Goal: Task Accomplishment & Management: Manage account settings

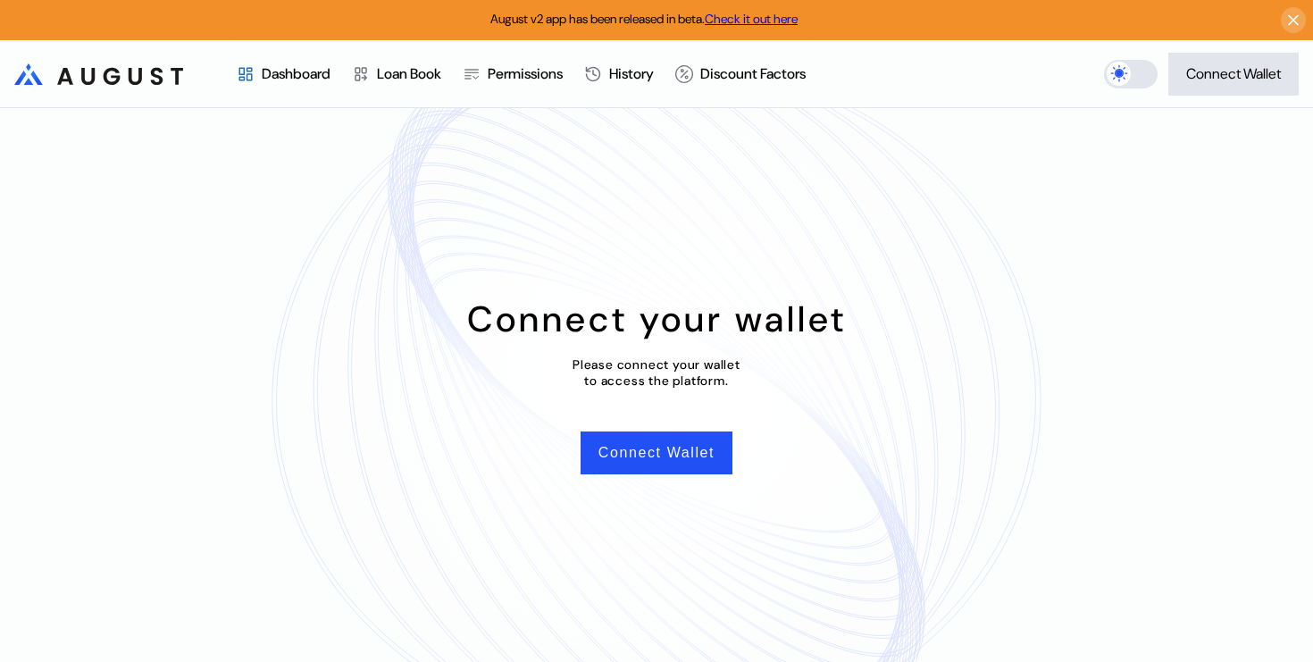
click at [1223, 97] on header ".cls-1 { fill: url(#radial-gradient); } .cls-1, .cls-2 { stroke-width: 0px; } .…" at bounding box center [656, 74] width 1313 height 68
click at [1226, 94] on button "Connect Wallet" at bounding box center [1233, 74] width 130 height 43
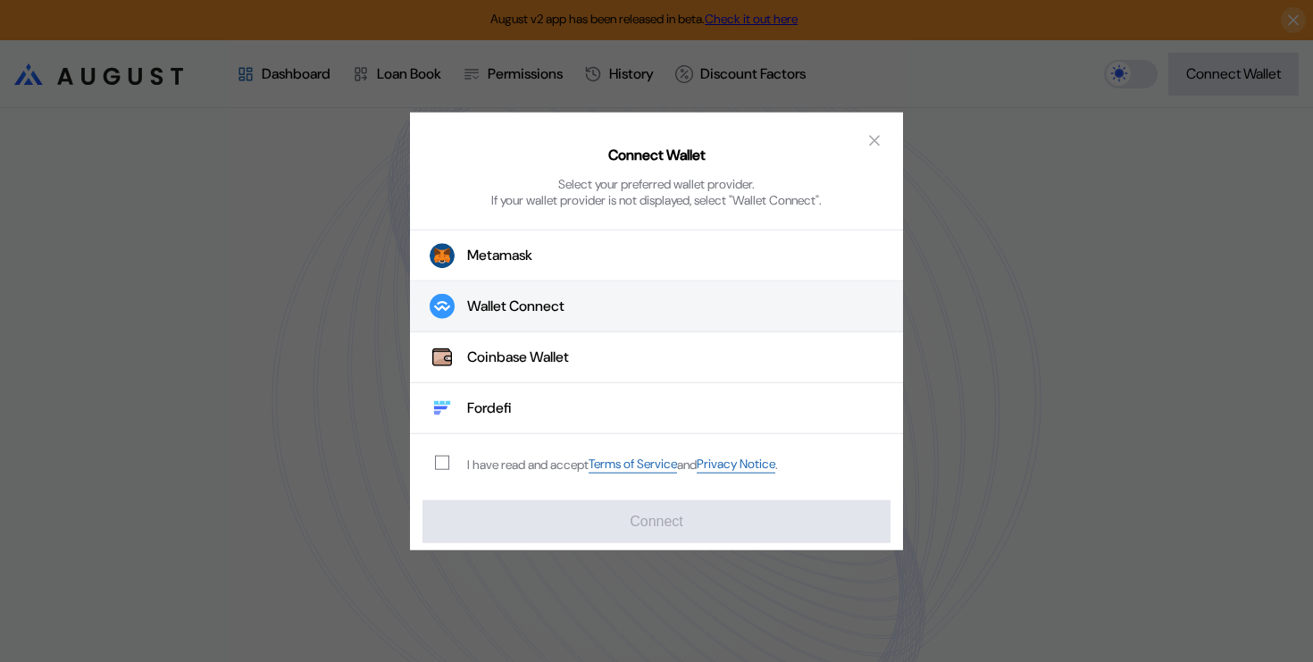
click at [555, 291] on button "Wallet Connect" at bounding box center [656, 306] width 493 height 51
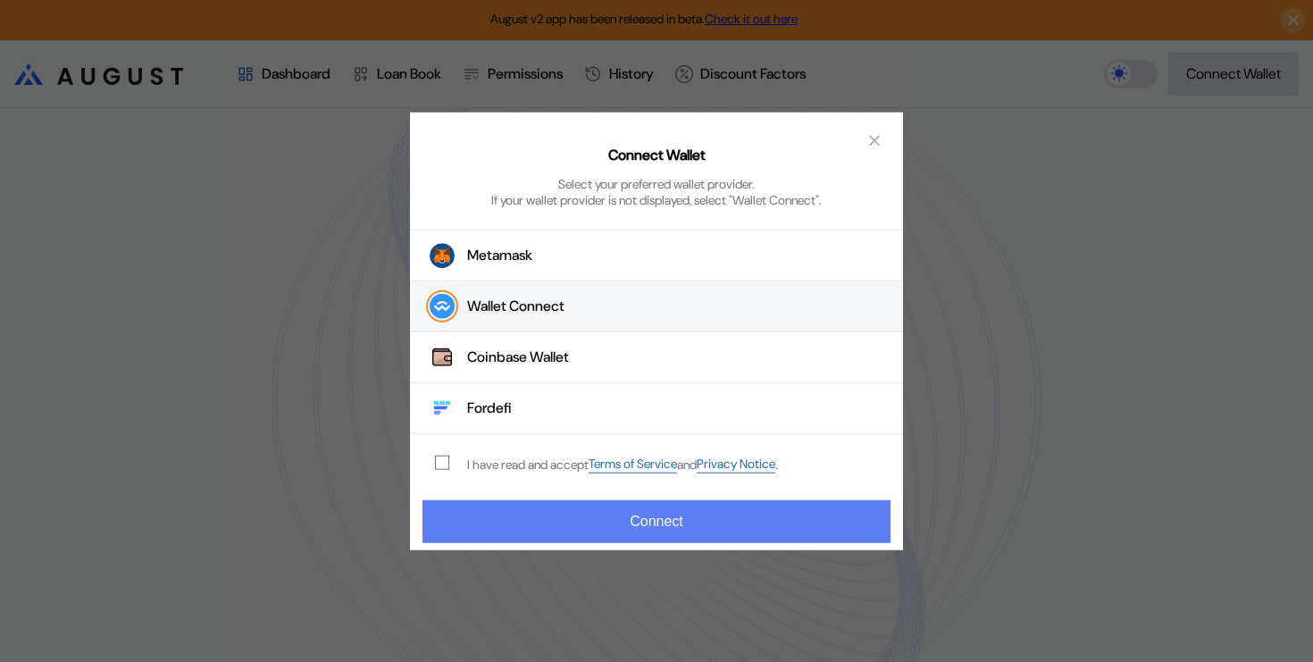
click at [559, 526] on button "Connect" at bounding box center [656, 521] width 468 height 43
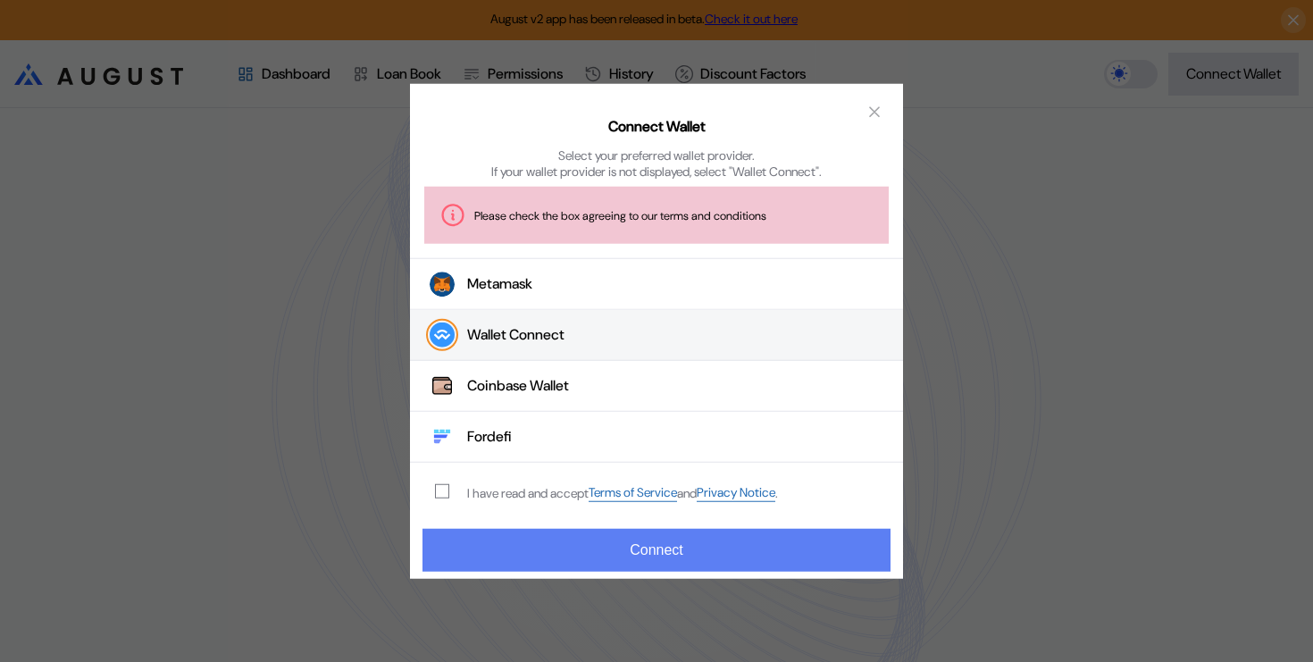
click at [572, 548] on button "Connect" at bounding box center [656, 550] width 468 height 43
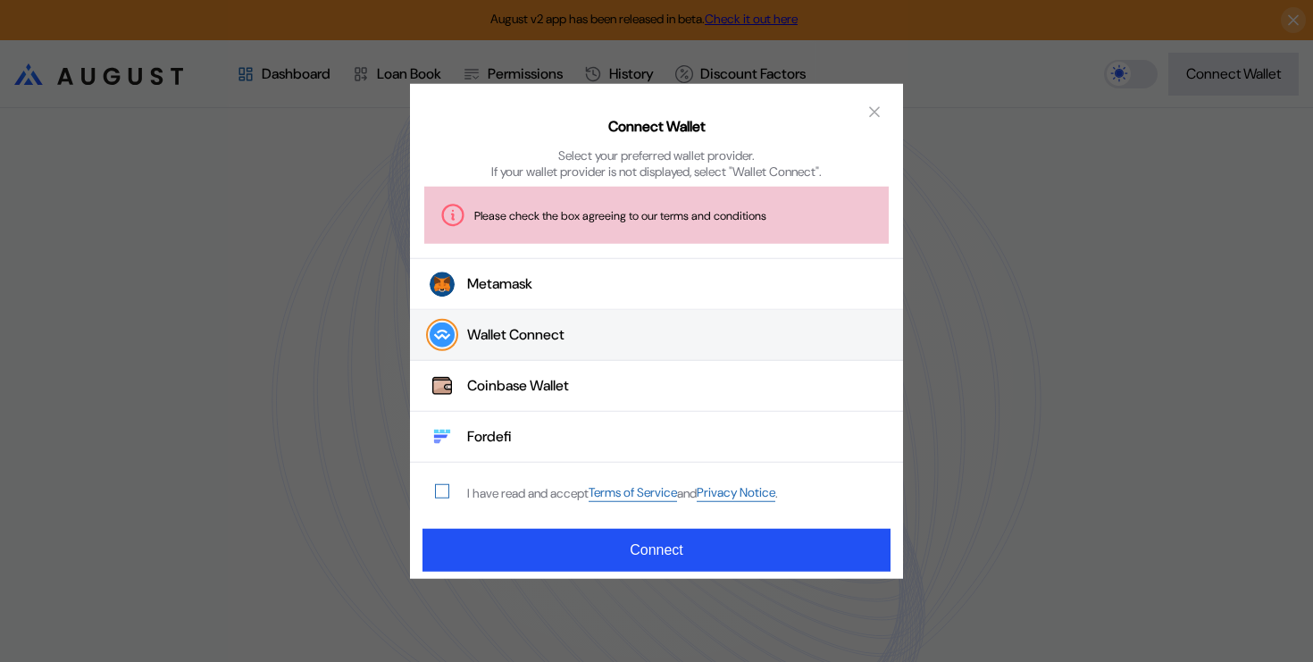
click at [445, 485] on span "modal" at bounding box center [442, 491] width 13 height 13
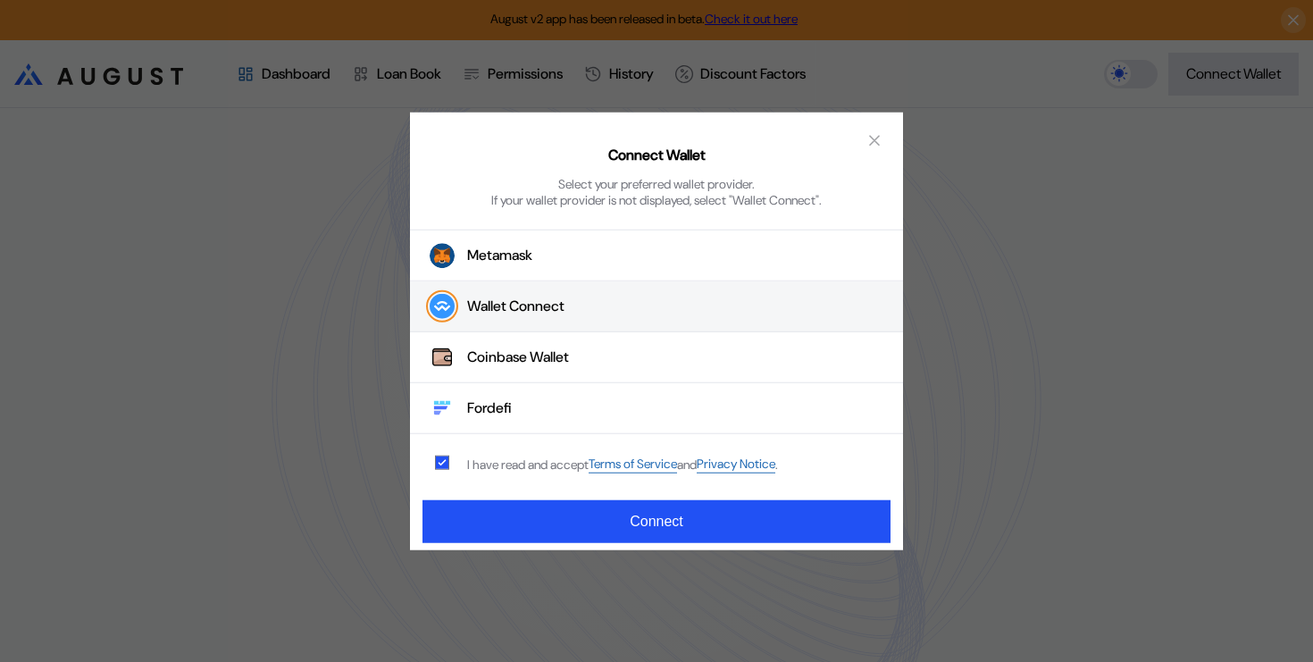
click at [498, 573] on div "Connect Wallet Select your preferred wallet provider. If your wallet provider i…" at bounding box center [656, 331] width 1313 height 662
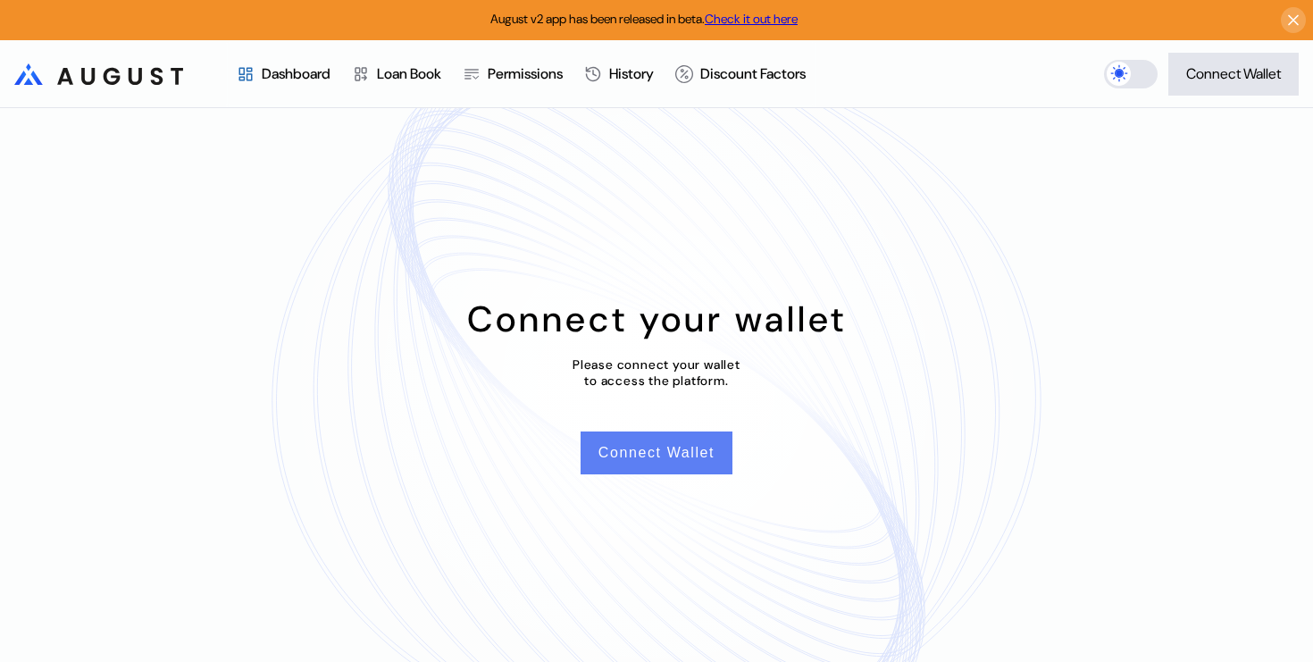
click at [636, 450] on button "Connect Wallet" at bounding box center [657, 452] width 152 height 43
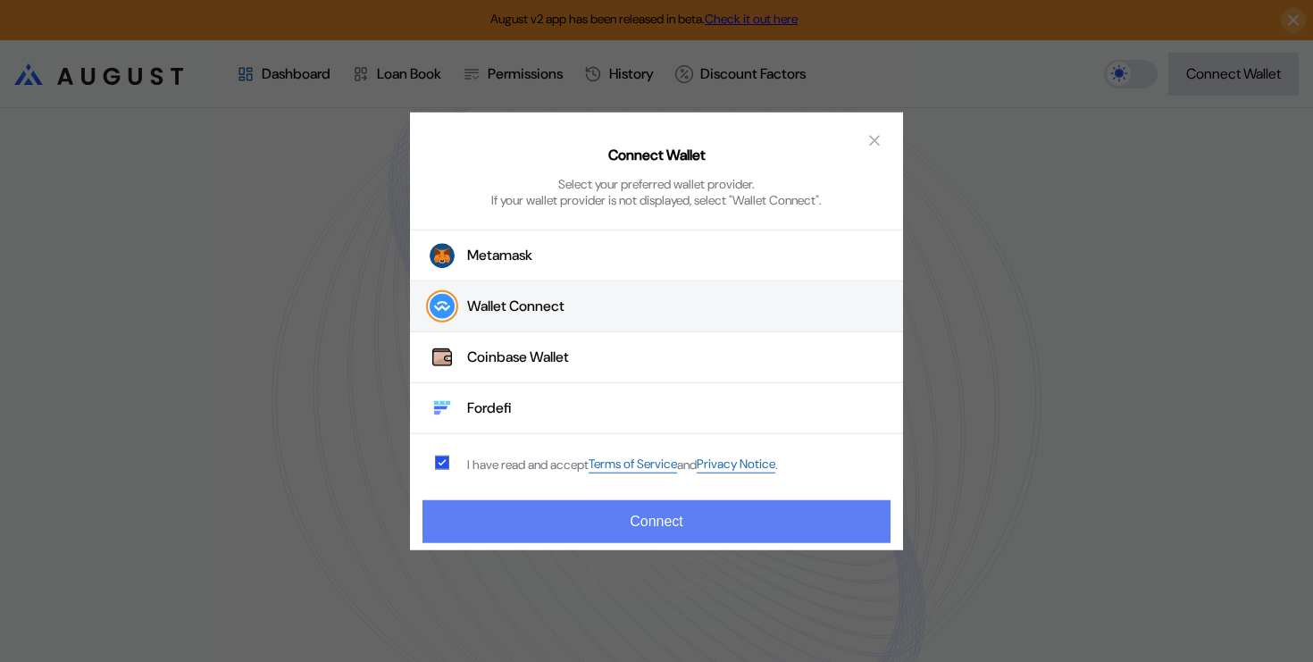
click at [457, 506] on button "Connect" at bounding box center [656, 521] width 468 height 43
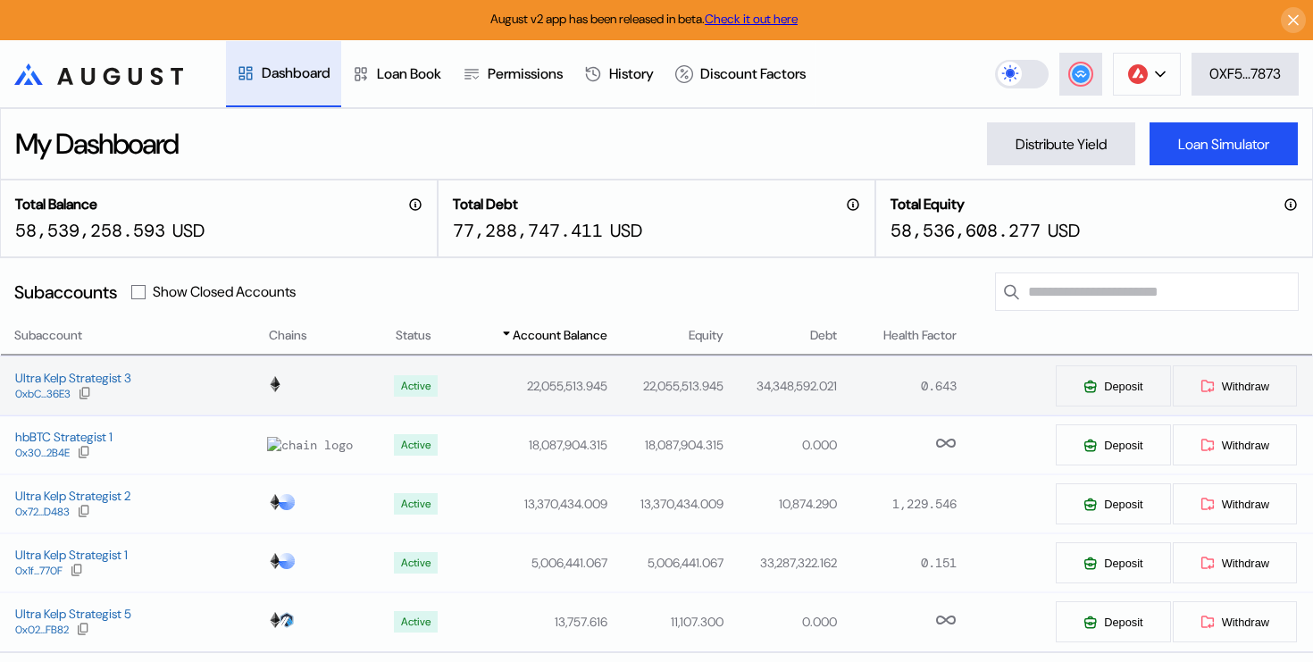
click at [171, 382] on div "Ultra Kelp Strategist 3 0xbC...36E3" at bounding box center [134, 386] width 266 height 32
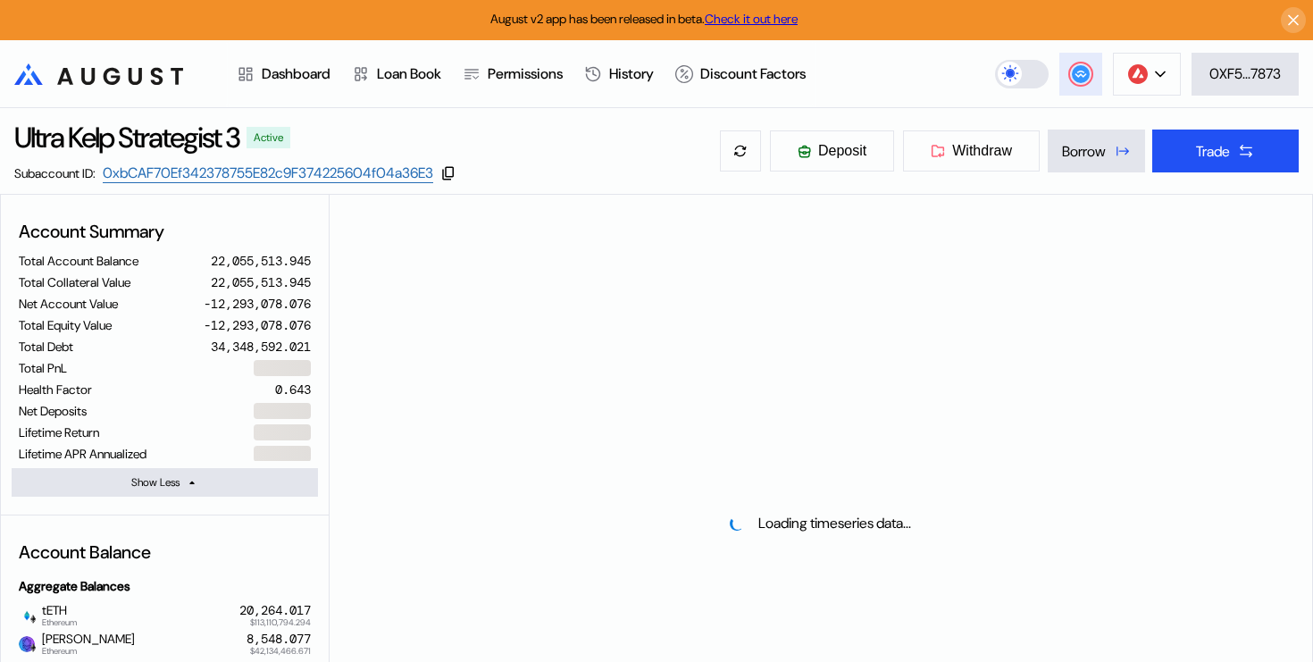
click at [1075, 85] on button at bounding box center [1080, 74] width 43 height 43
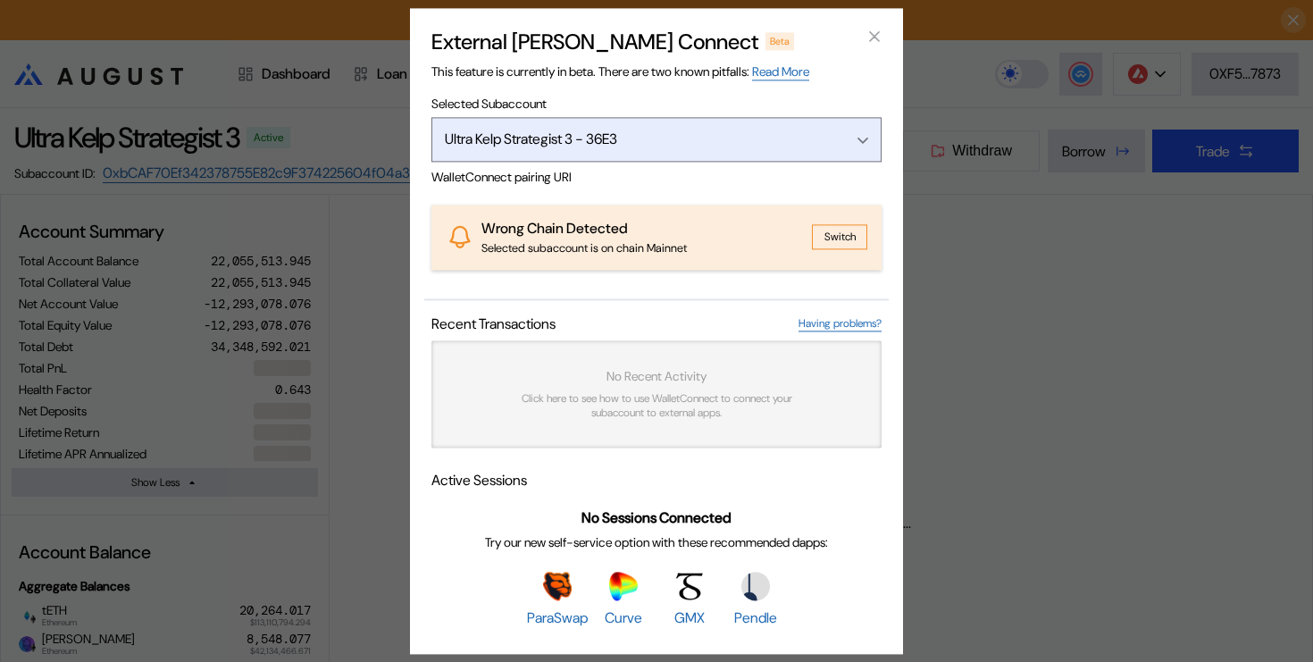
click at [722, 133] on div "Ultra Kelp Strategist 3 - 36E3" at bounding box center [633, 139] width 377 height 19
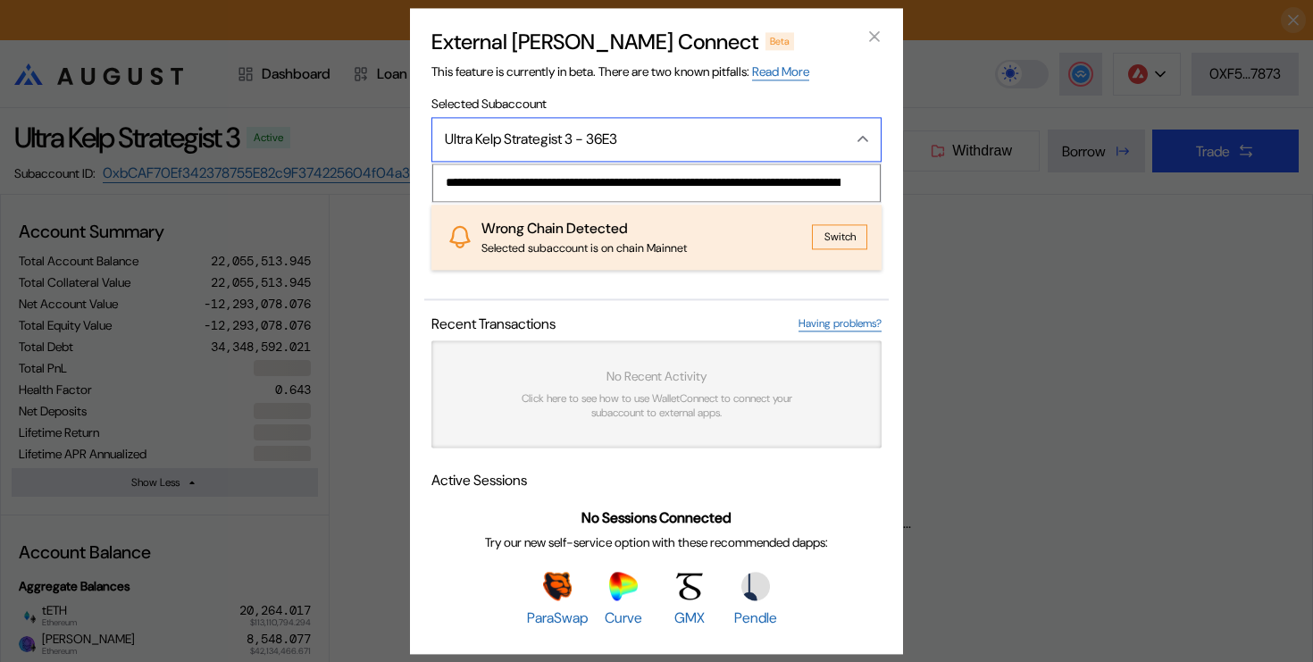
scroll to position [0, 914]
type input "**********"
click at [828, 234] on button "Switch" at bounding box center [839, 237] width 55 height 25
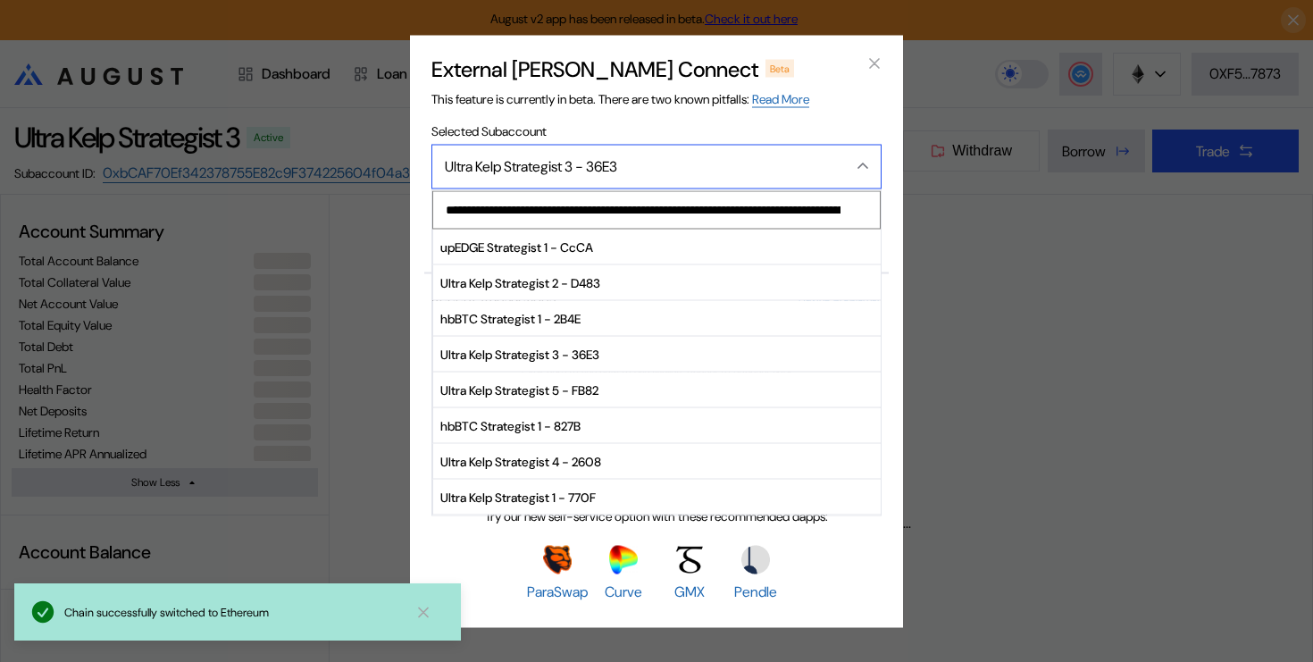
click at [689, 165] on div "Ultra Kelp Strategist 3 - 36E3" at bounding box center [633, 166] width 377 height 19
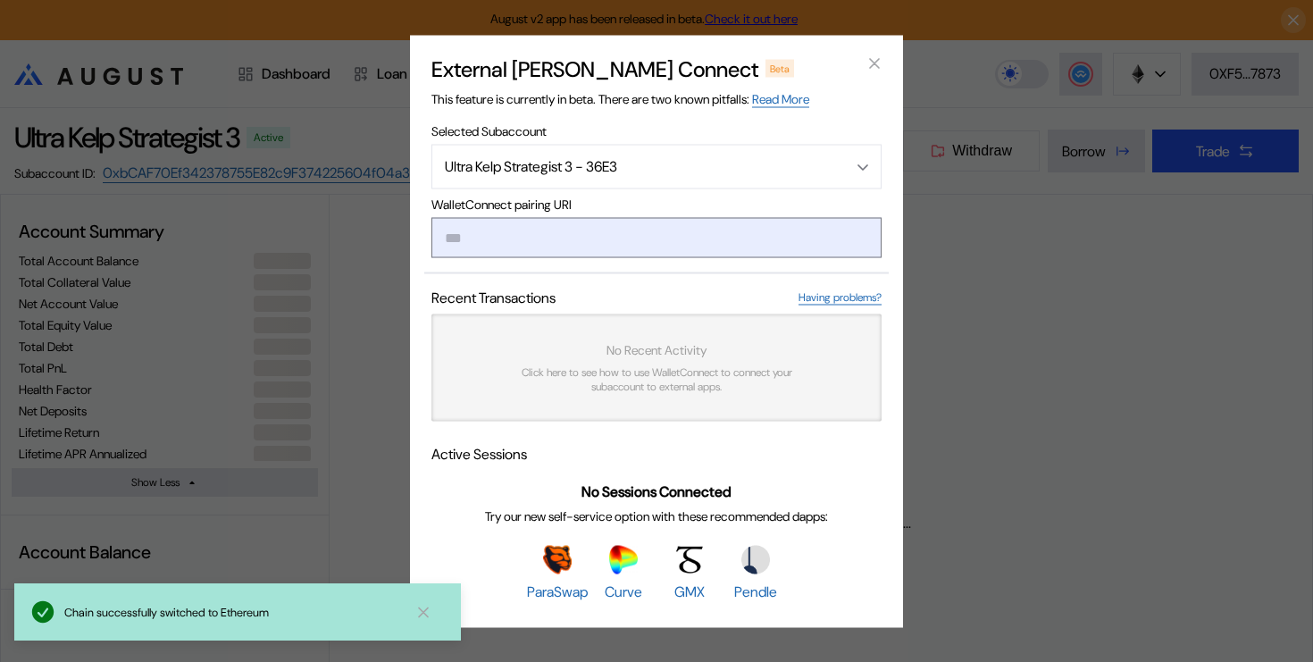
click at [610, 239] on input "modal" at bounding box center [656, 237] width 450 height 40
paste input "**********"
type input "**********"
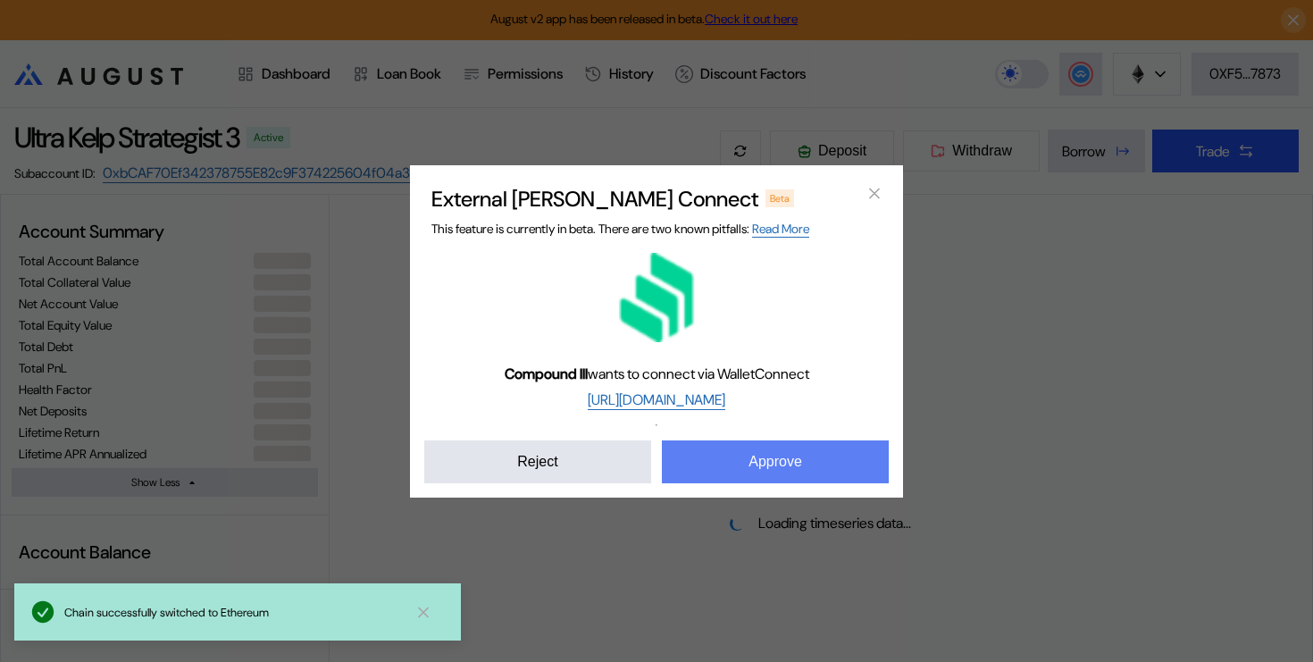
click at [719, 447] on button "Approve" at bounding box center [775, 461] width 227 height 43
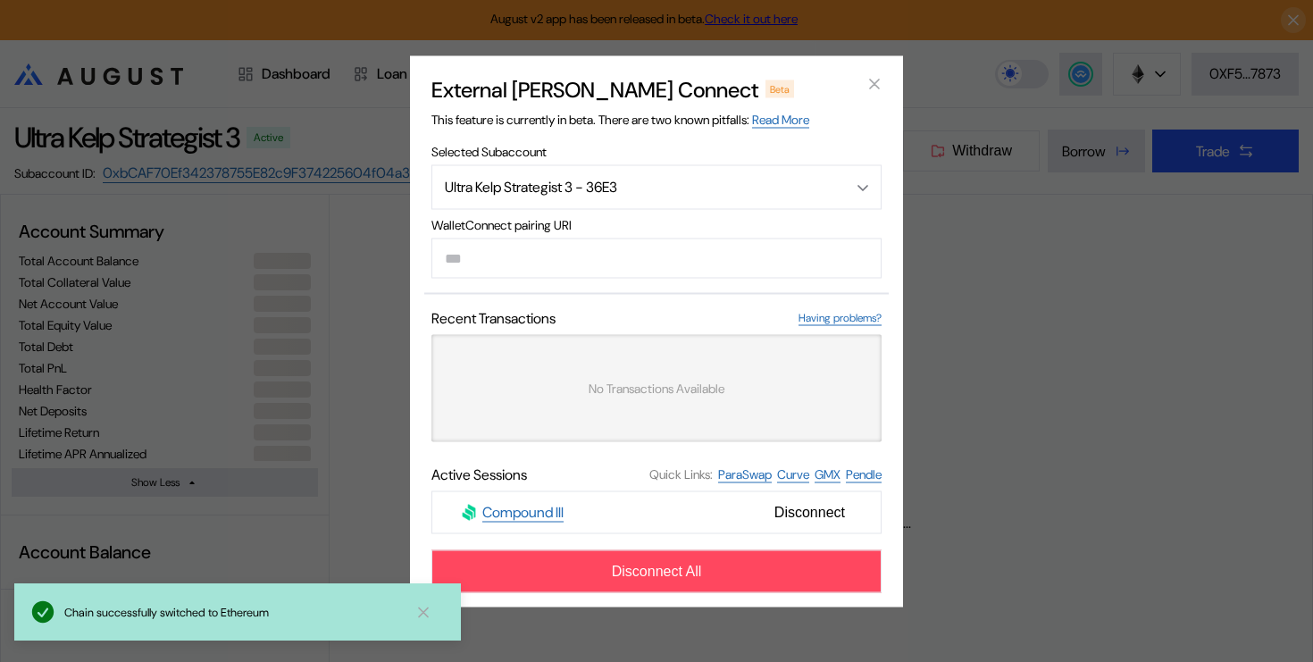
select select "*"
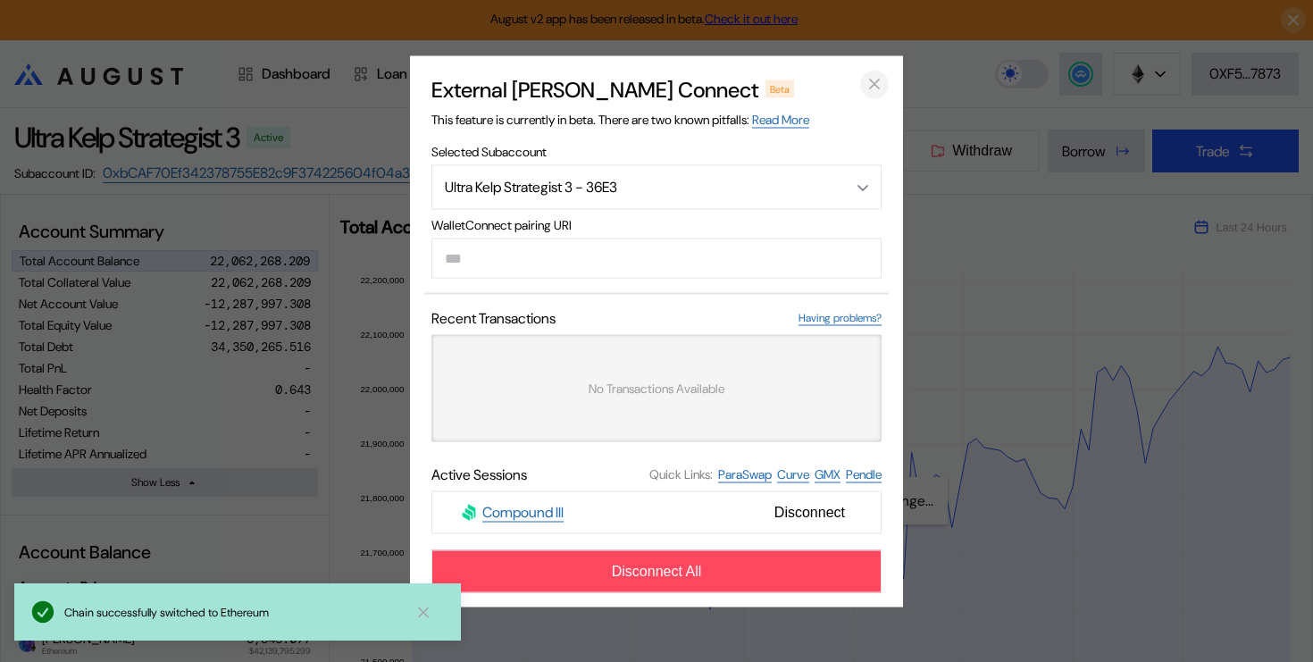
click at [867, 79] on icon "close modal" at bounding box center [875, 84] width 18 height 19
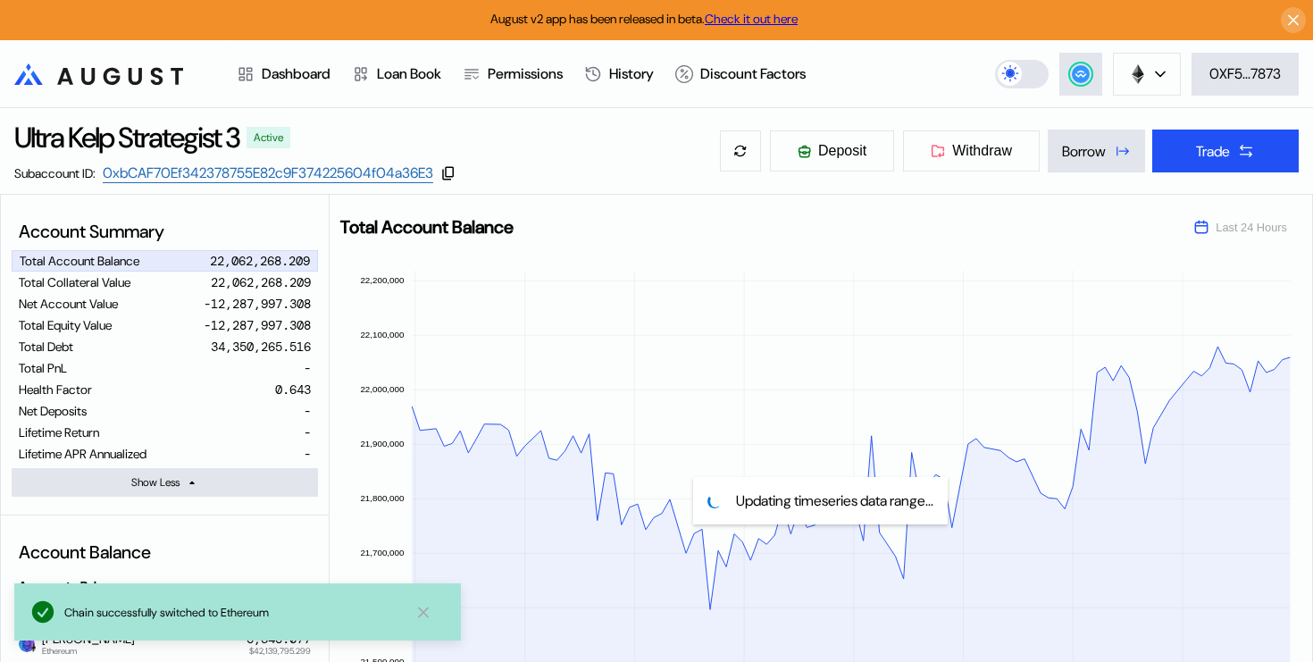
drag, startPoint x: 867, startPoint y: 79, endPoint x: 47, endPoint y: 132, distance: 821.7
click at [828, 79] on header ".cls-1 { fill: url(#radial-gradient); } .cls-1, .cls-2 { stroke-width: 0px; } .…" at bounding box center [656, 74] width 1313 height 68
click at [270, 72] on div "Dashboard" at bounding box center [296, 73] width 69 height 19
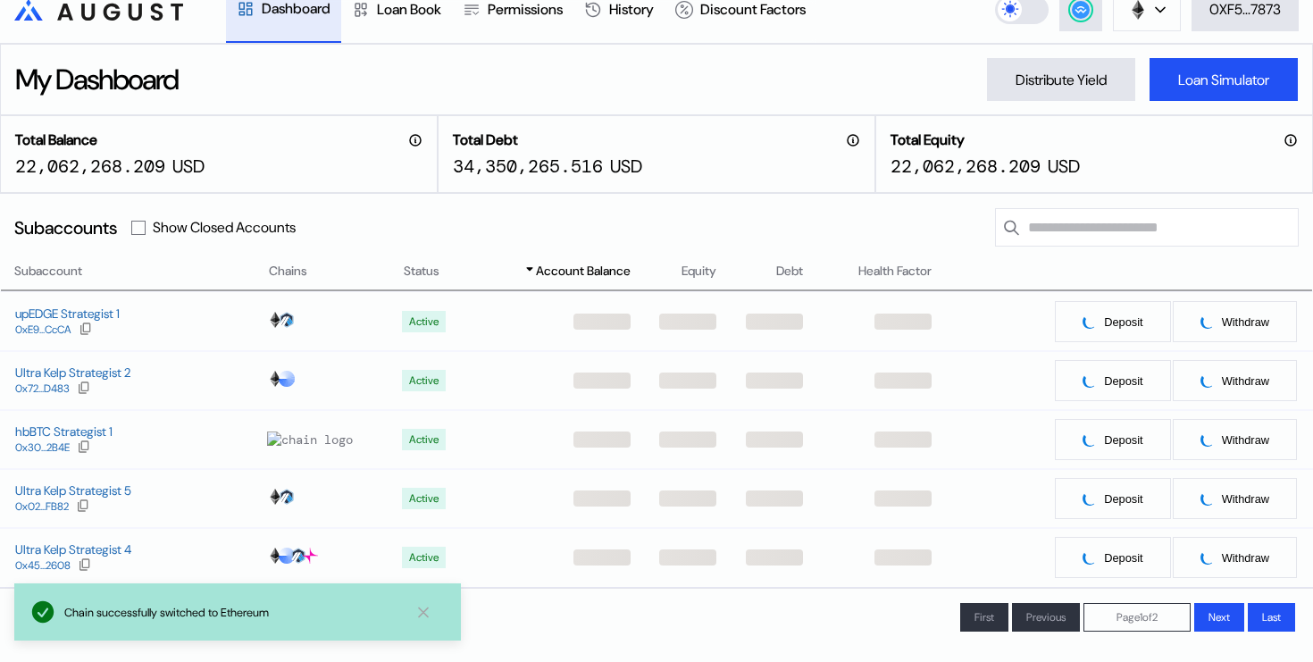
scroll to position [65, 0]
click at [167, 372] on div "Ultra Kelp Strategist 2 0x72...D483" at bounding box center [134, 380] width 266 height 32
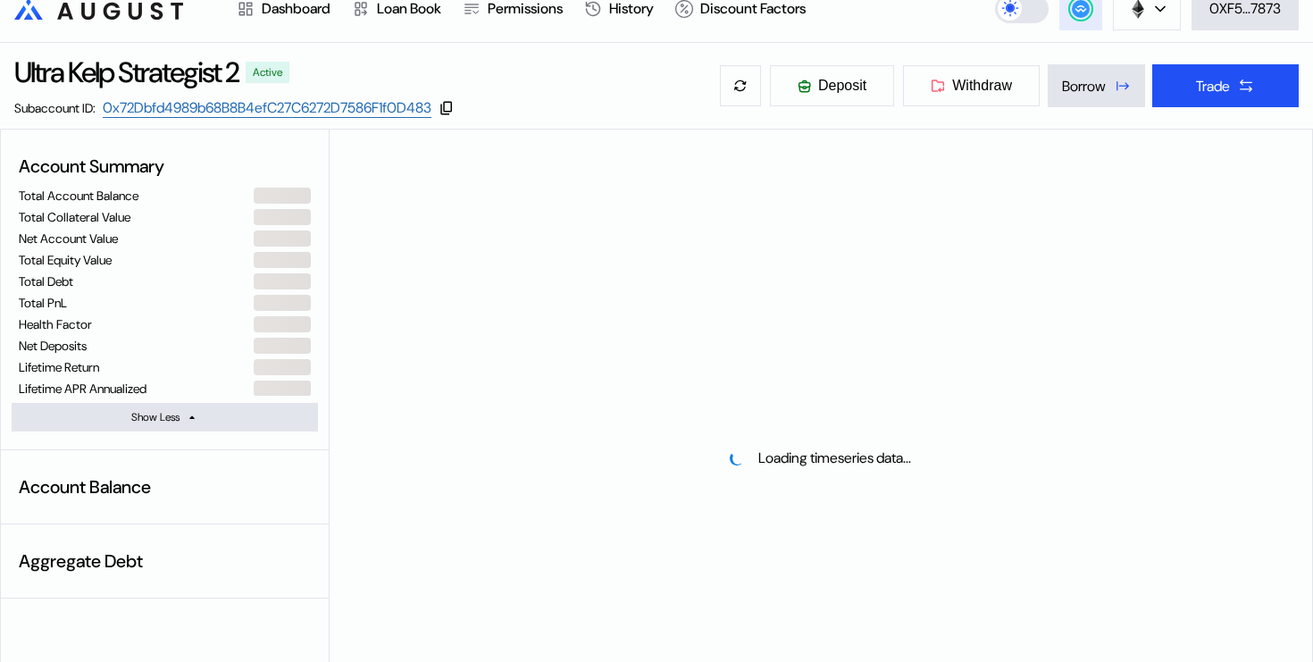
click at [1074, 22] on button at bounding box center [1080, 8] width 43 height 43
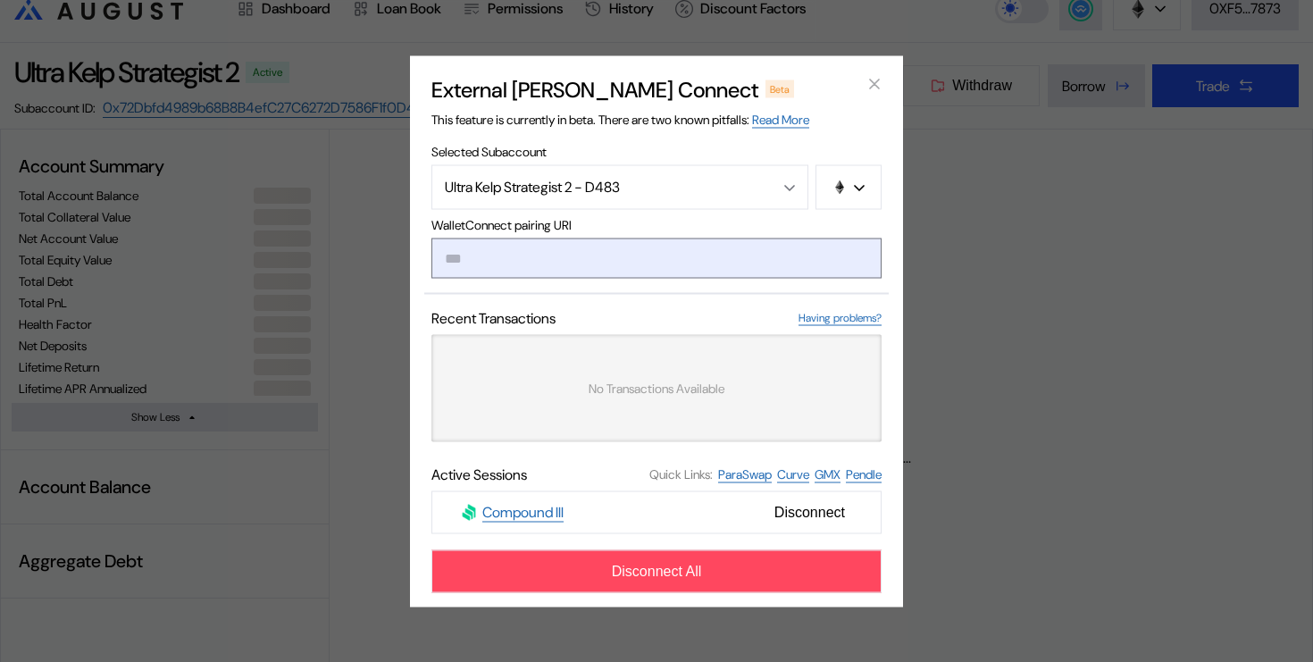
type input "**********"
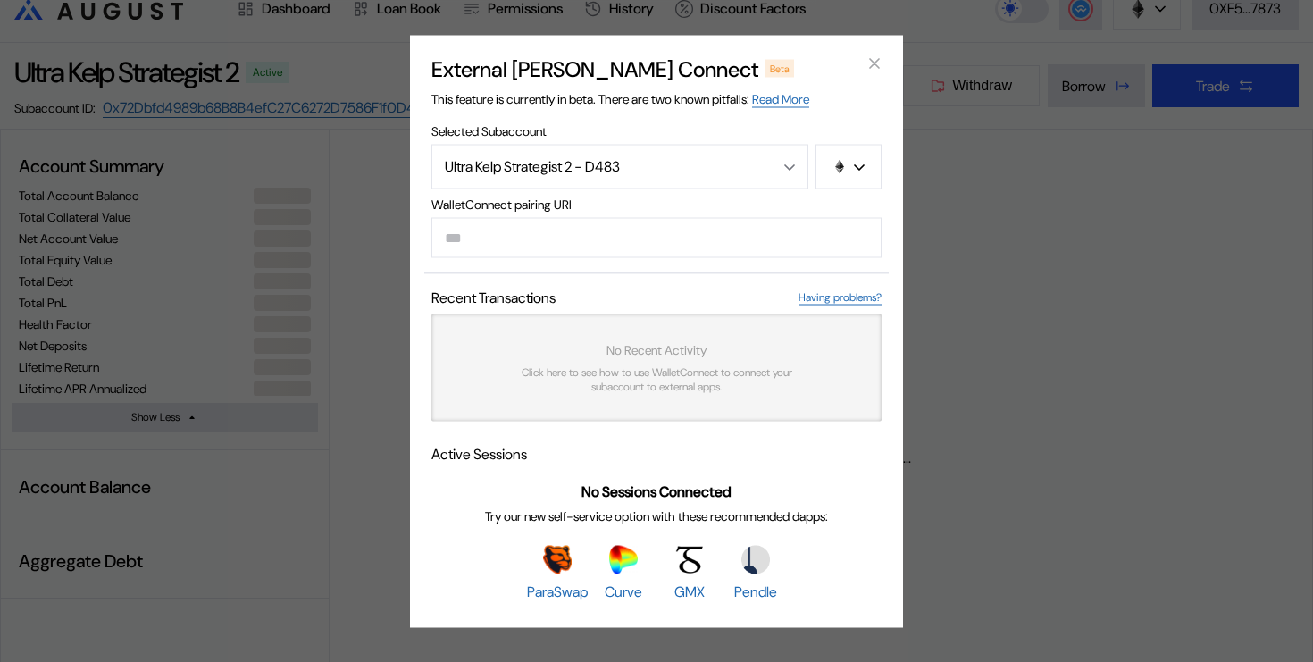
paste input "**********"
type input "**********"
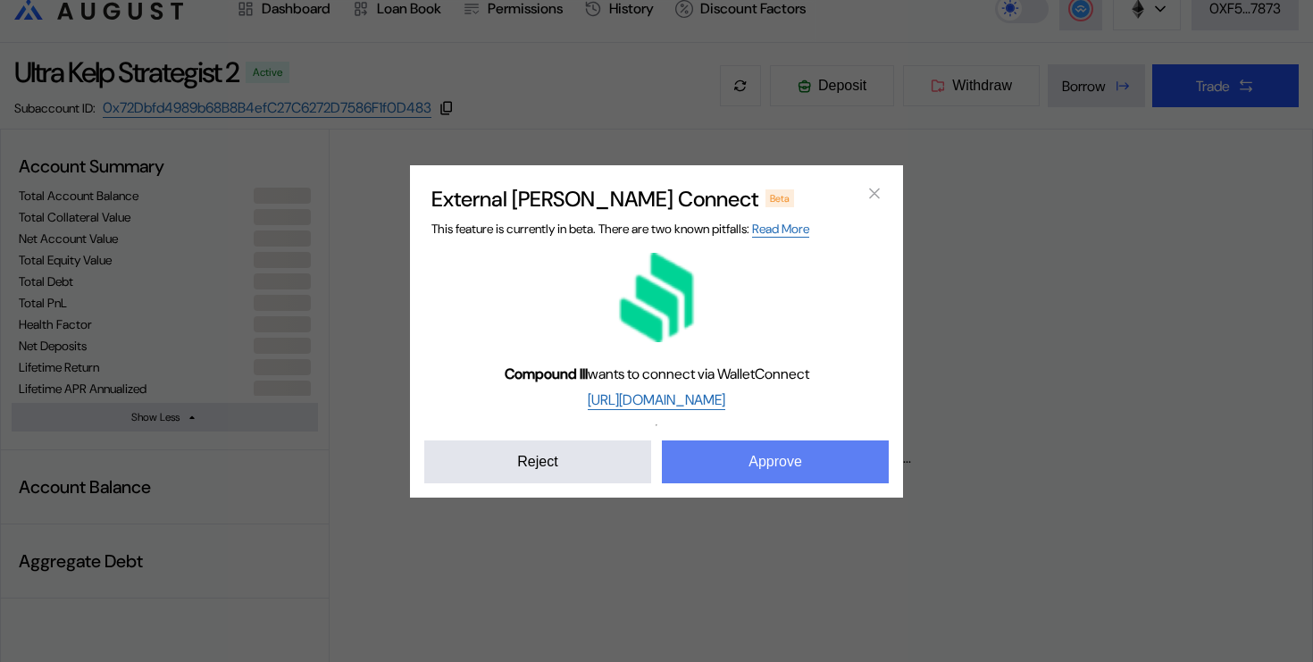
click at [709, 449] on button "Approve" at bounding box center [775, 461] width 227 height 43
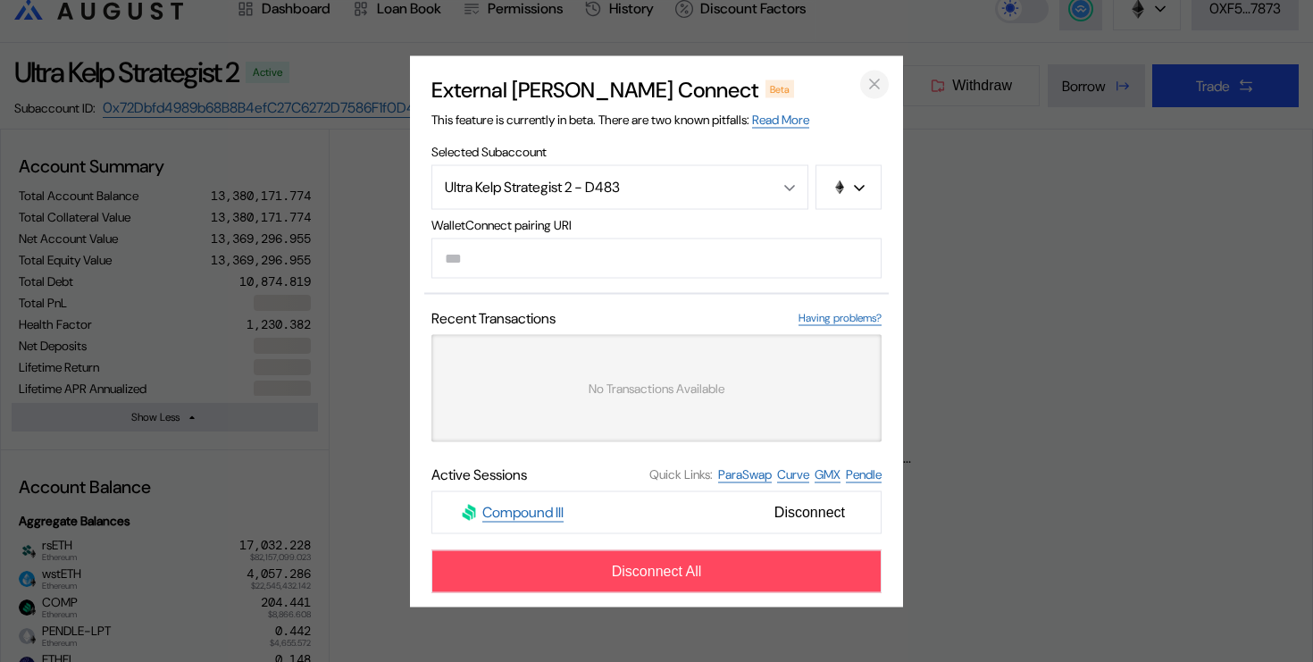
click at [873, 85] on icon "close modal" at bounding box center [875, 84] width 18 height 19
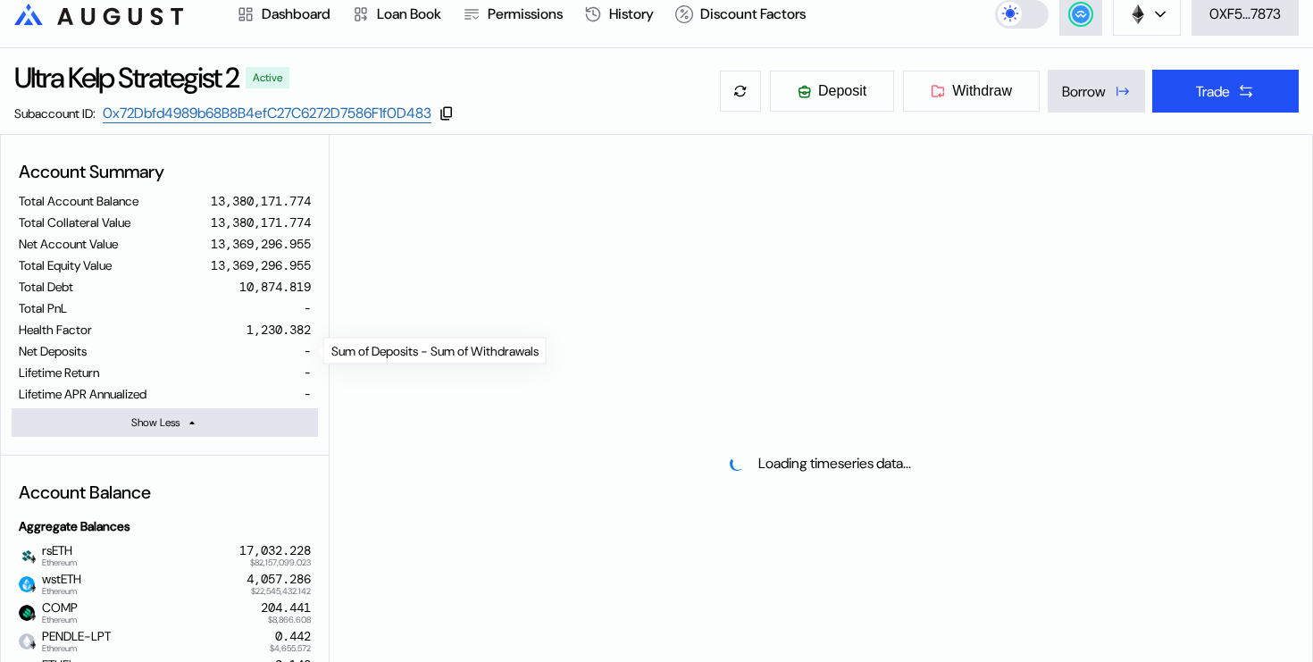
scroll to position [0, 0]
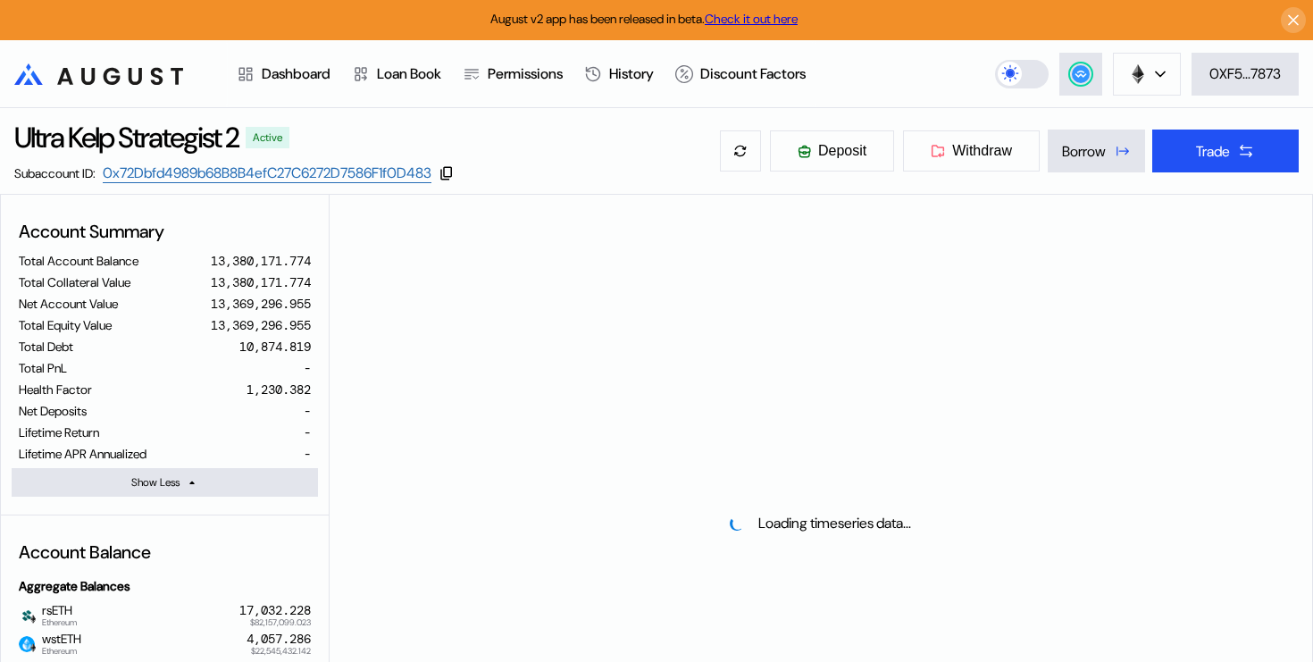
select select "*"
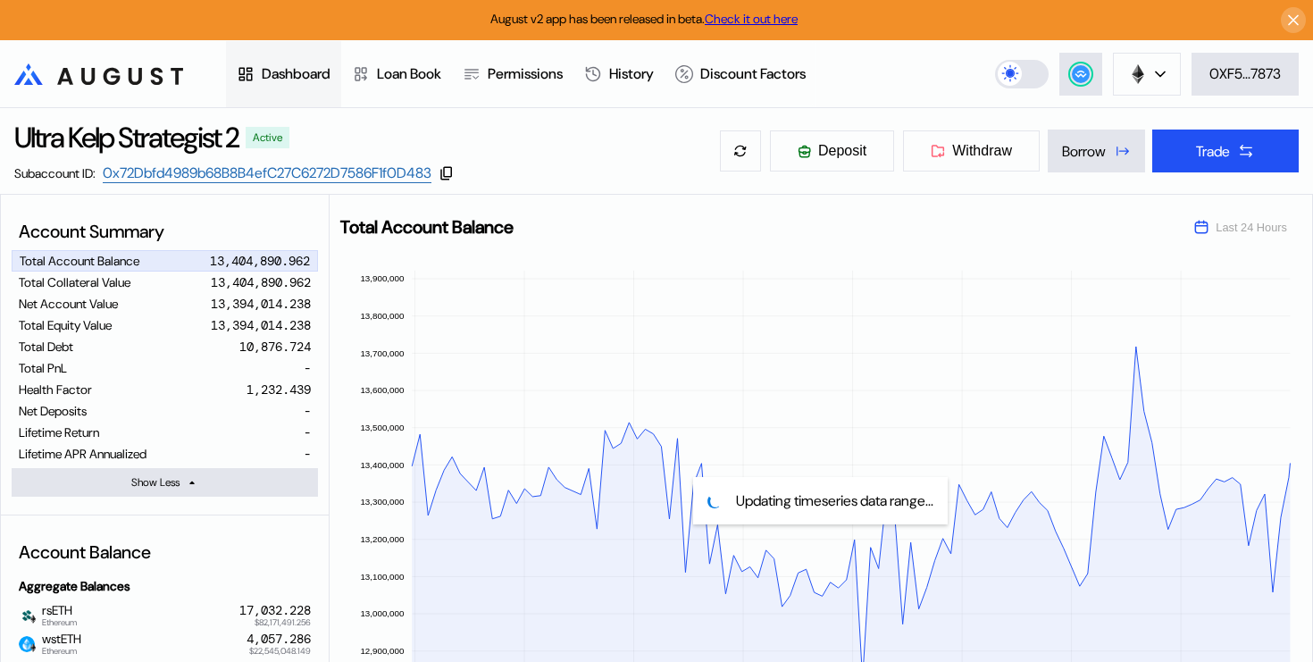
click at [276, 75] on div "Dashboard" at bounding box center [296, 73] width 69 height 19
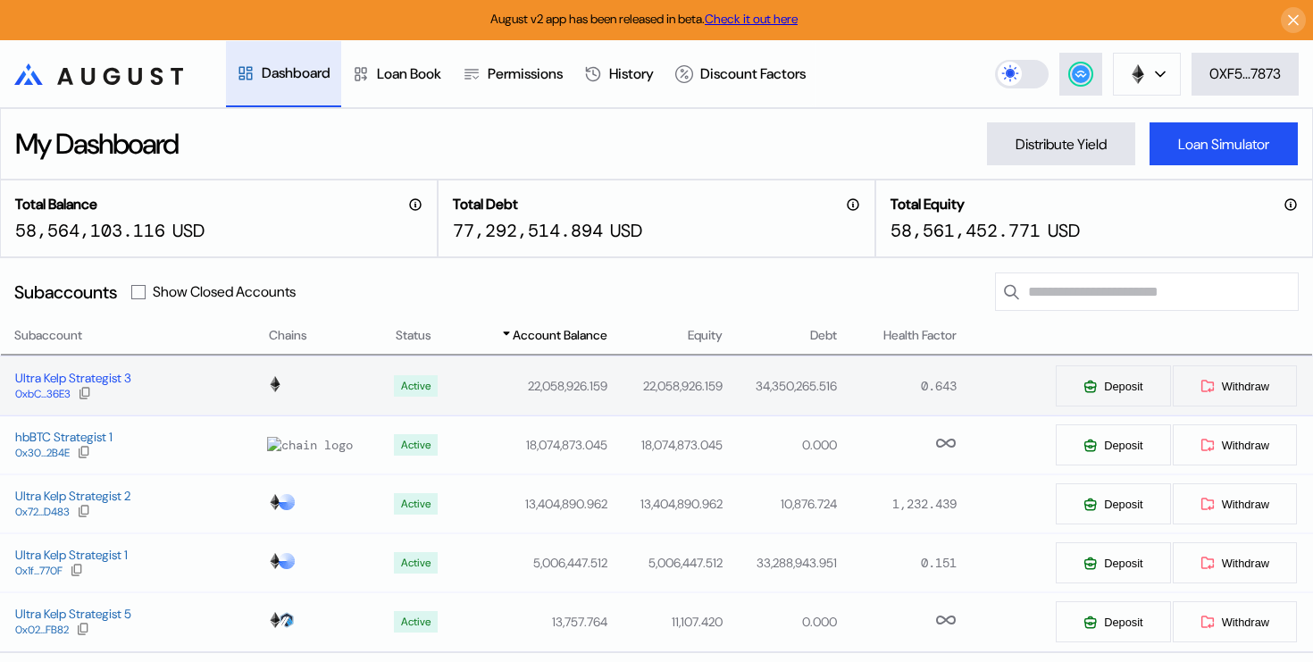
click at [111, 386] on div "Ultra Kelp Strategist 3" at bounding box center [73, 378] width 116 height 16
select select "*"
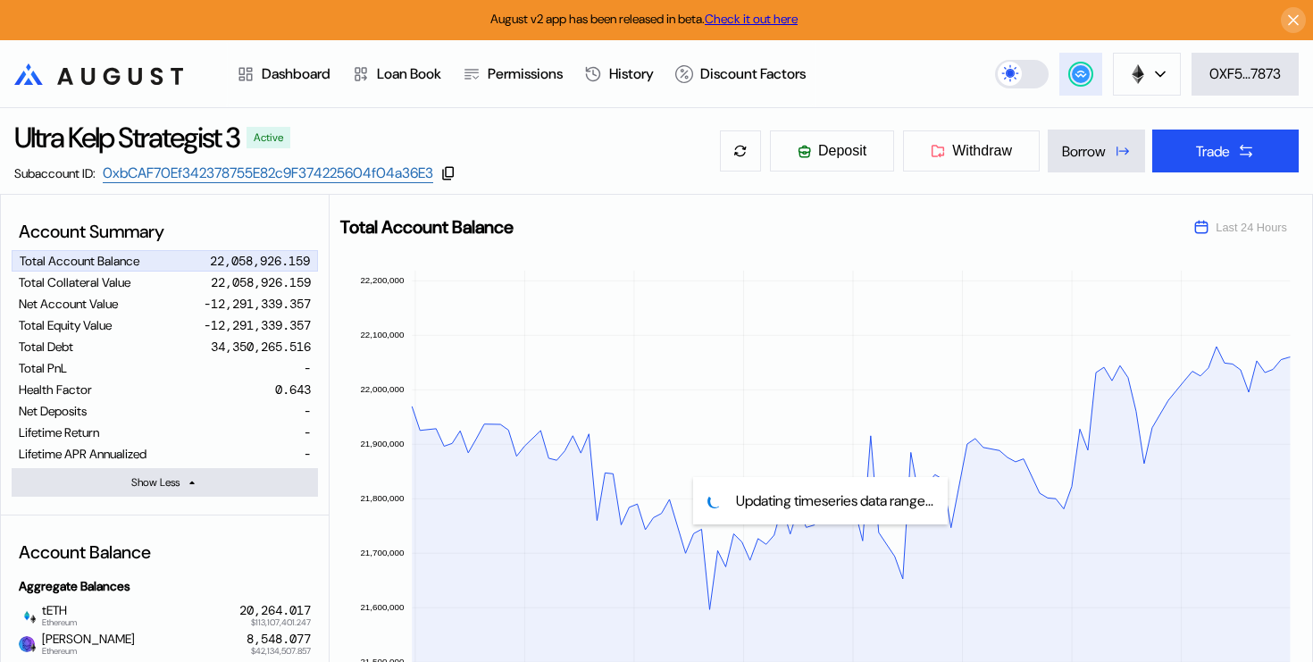
click at [1097, 80] on button at bounding box center [1080, 74] width 43 height 43
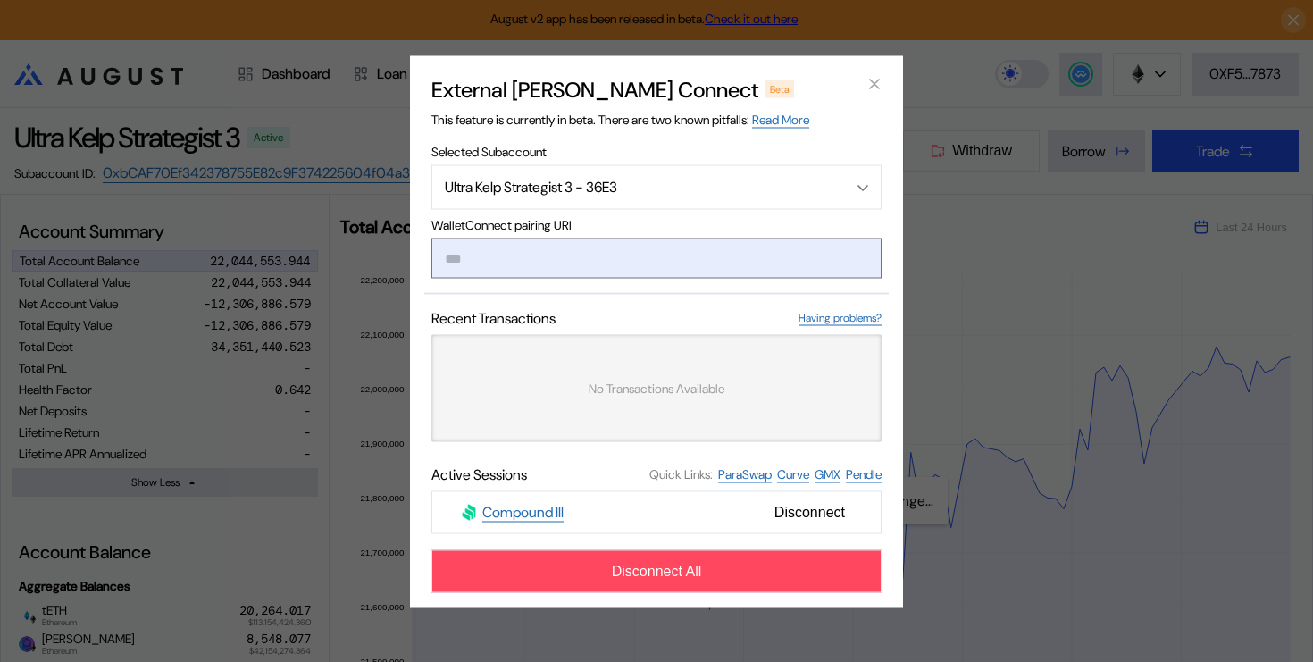
type input "**********"
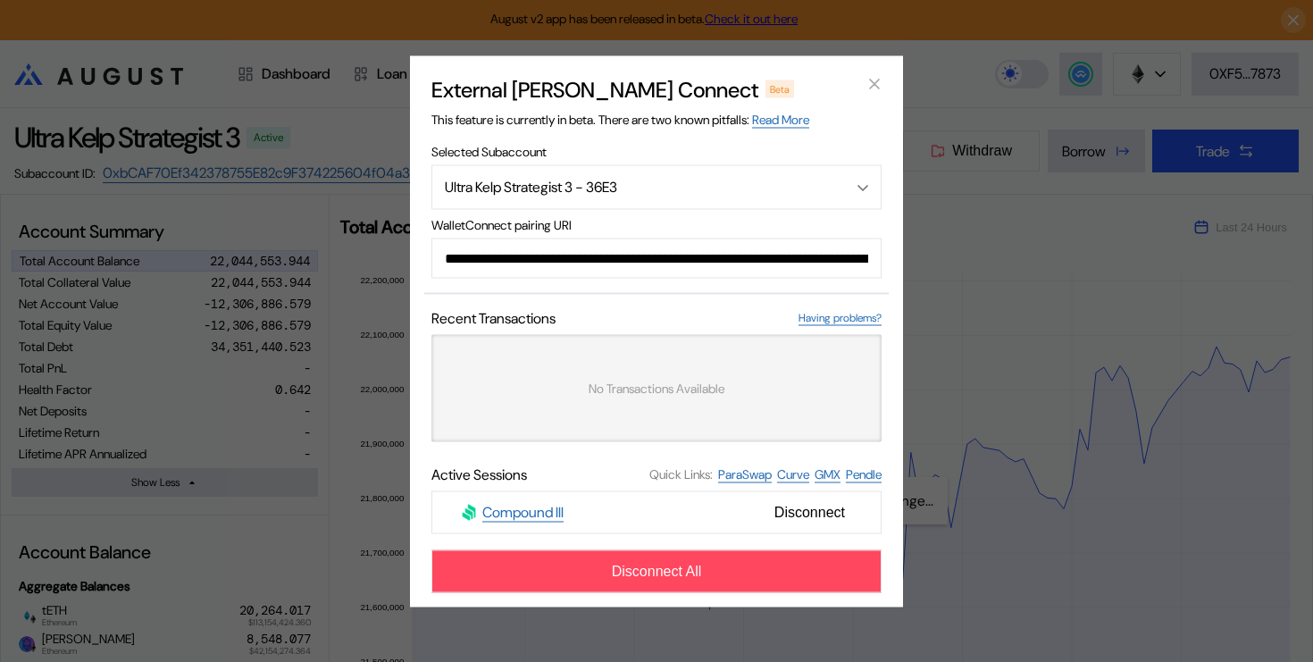
scroll to position [0, 1067]
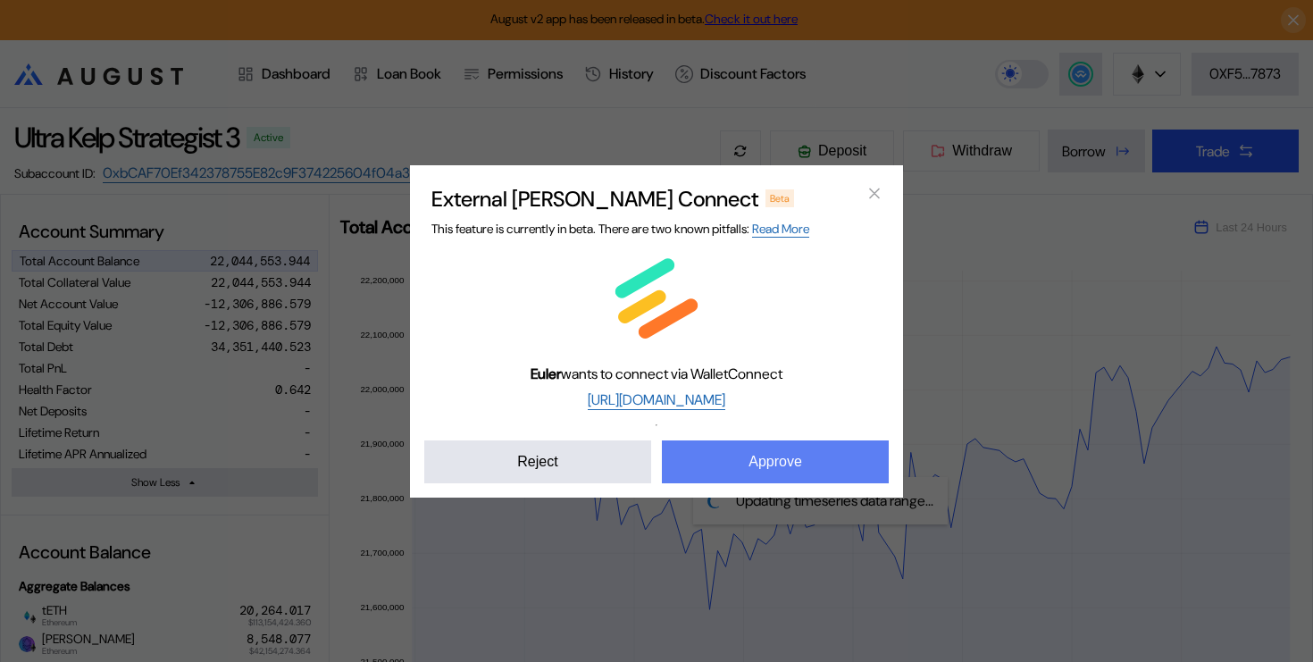
click at [739, 460] on button "Approve" at bounding box center [775, 461] width 227 height 43
